Goal: Task Accomplishment & Management: Complete application form

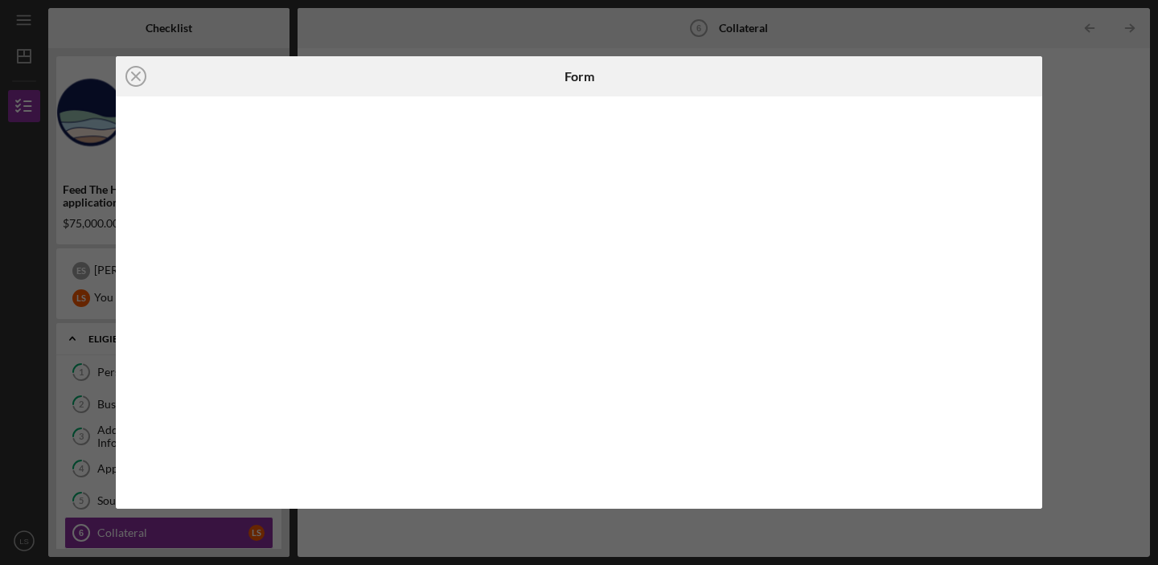
scroll to position [101, 0]
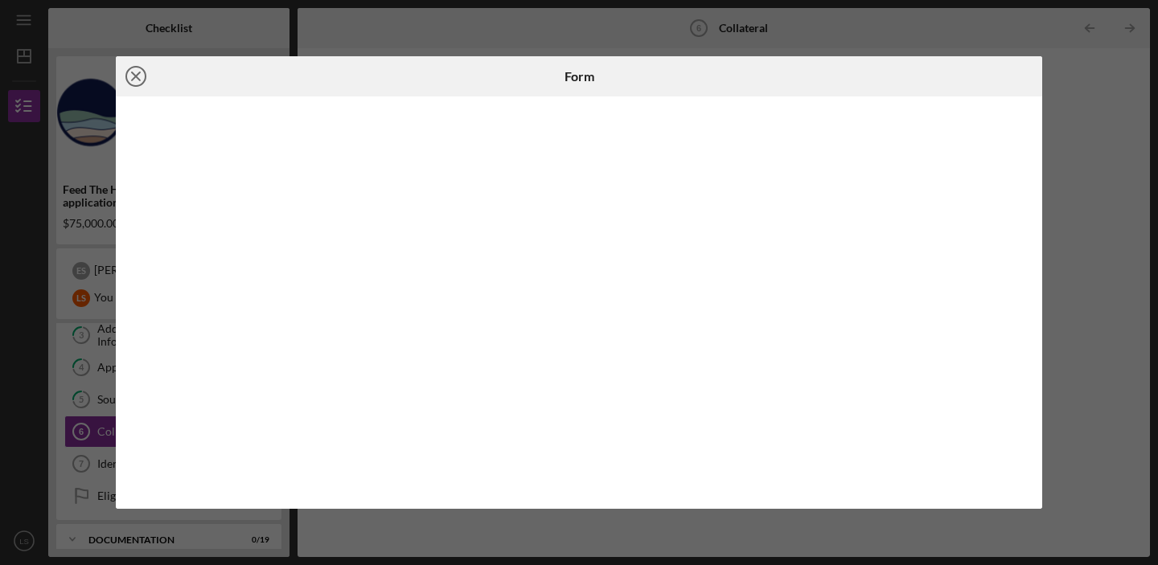
click at [137, 74] on icon "Icon/Close" at bounding box center [136, 76] width 40 height 40
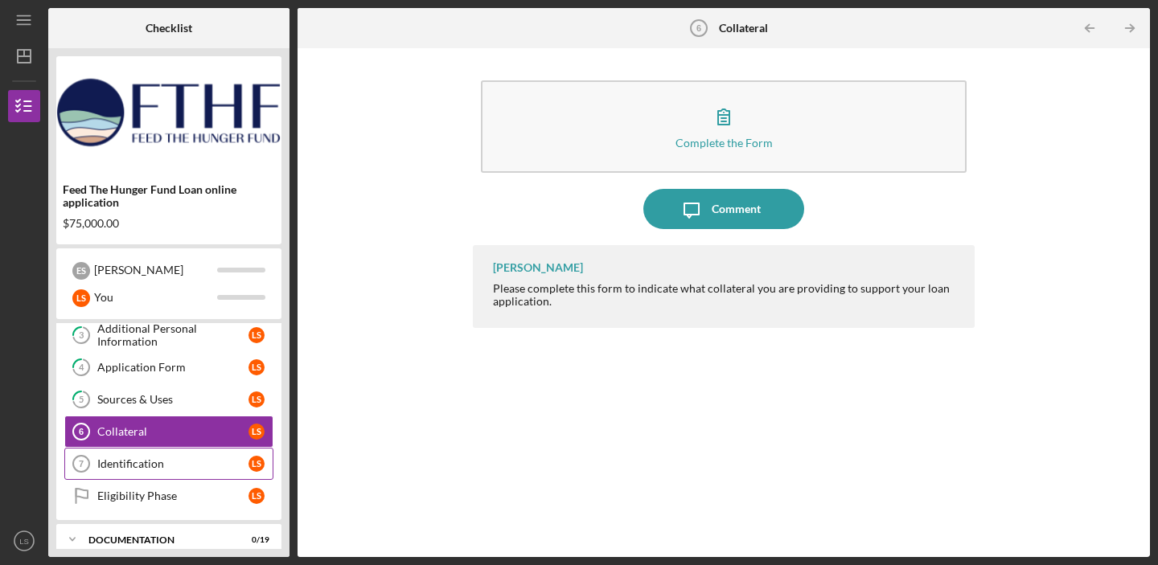
click at [186, 462] on div "Identification" at bounding box center [172, 463] width 151 height 13
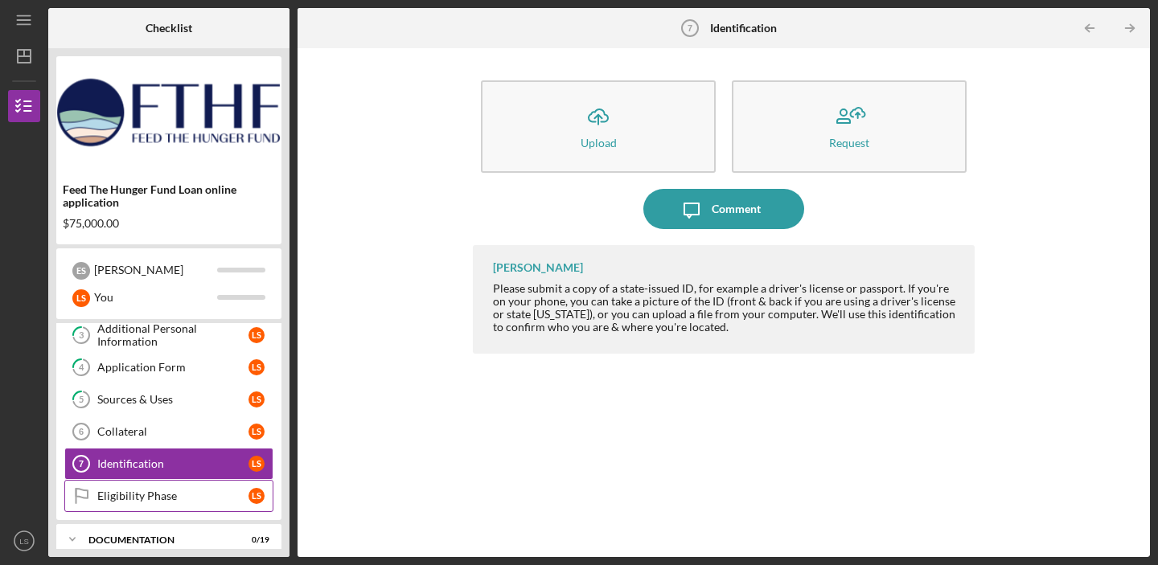
click at [192, 506] on link "Eligibility Phase Eligibility Phase L S" at bounding box center [168, 496] width 209 height 32
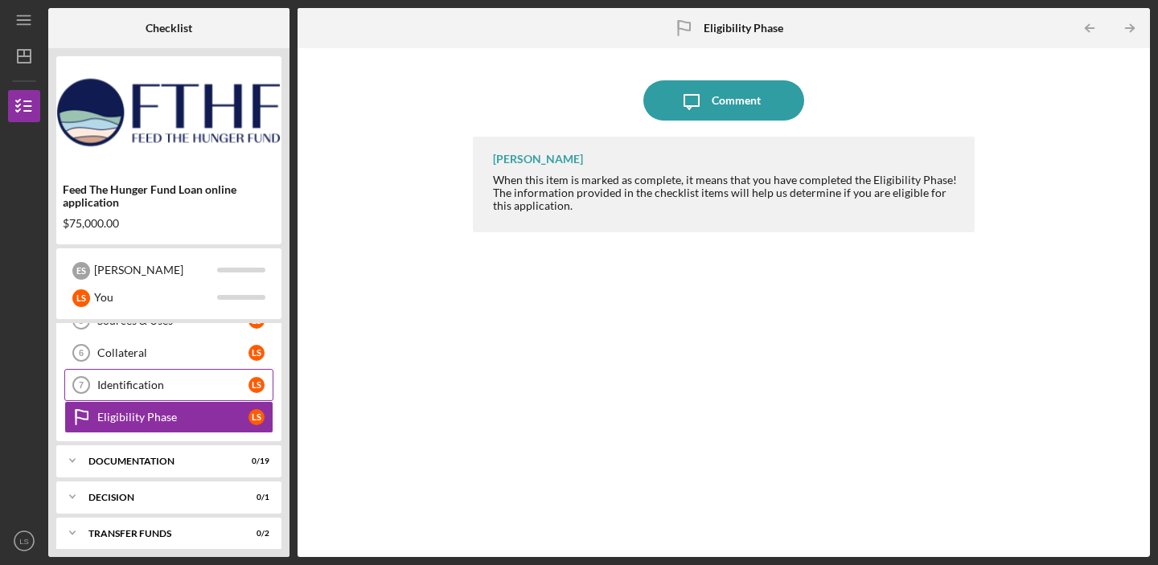
scroll to position [189, 0]
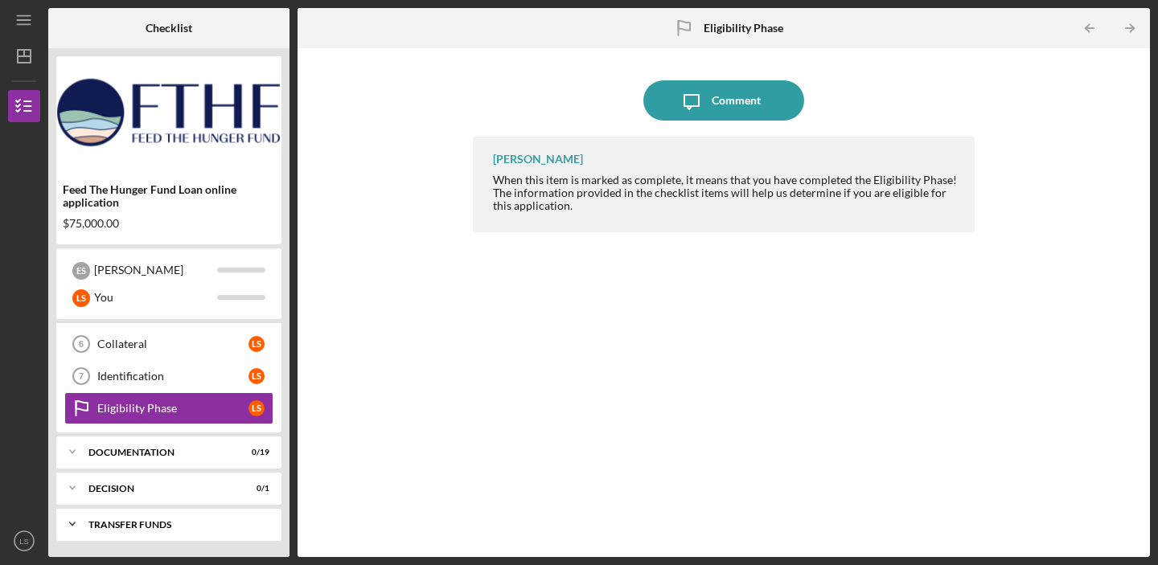
click at [211, 524] on div "Transfer Funds" at bounding box center [174, 525] width 173 height 10
